Goal: Ask a question: Seek information or help from site administrators or community

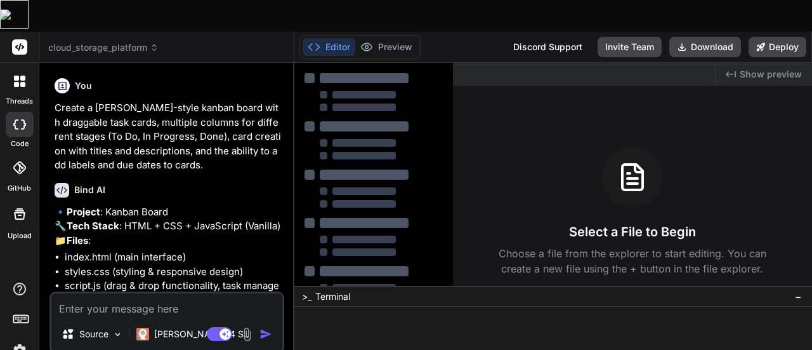
type textarea "x"
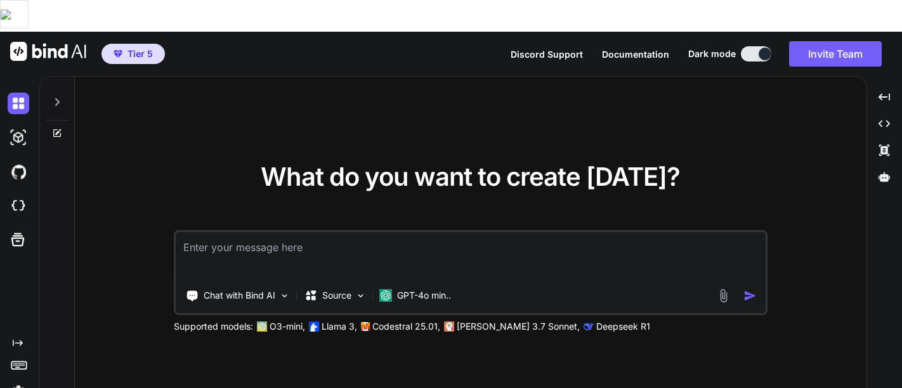
type textarea "x"
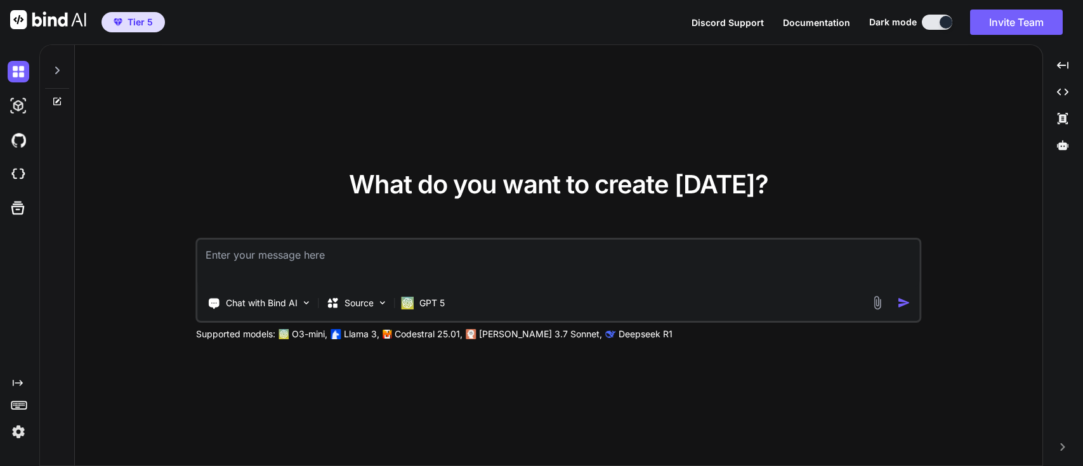
type textarea "x"
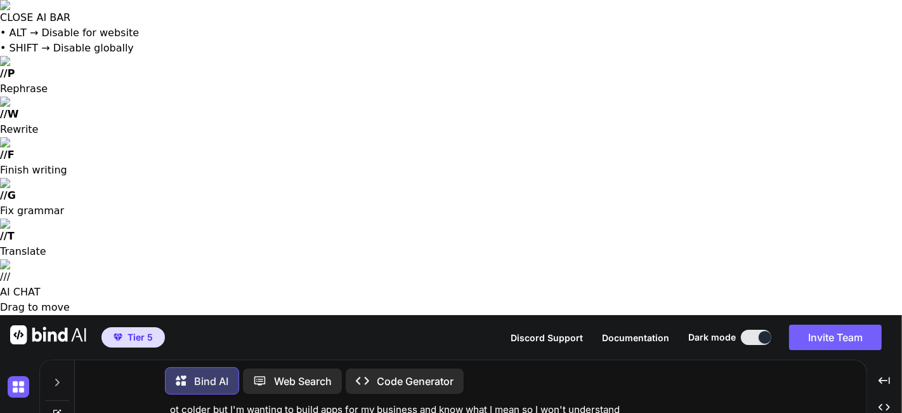
scroll to position [86, 0]
type textarea "x"
type textarea "Hey the other thing is like besides separation an organization maybe I guess we…"
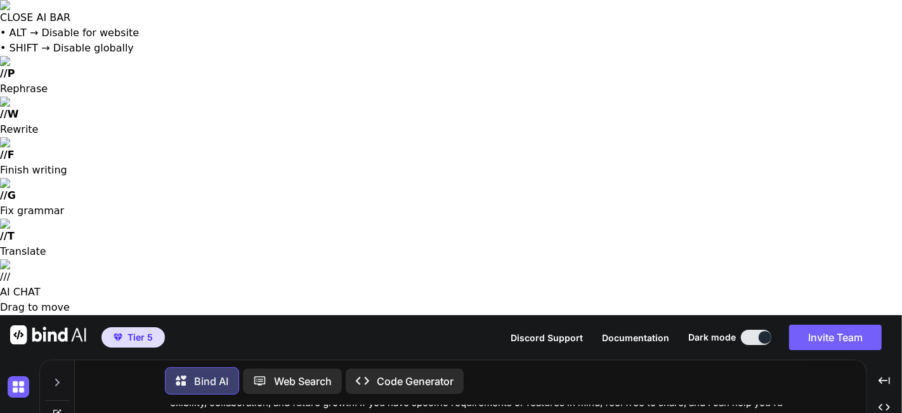
scroll to position [503, 0]
